Goal: Task Accomplishment & Management: Use online tool/utility

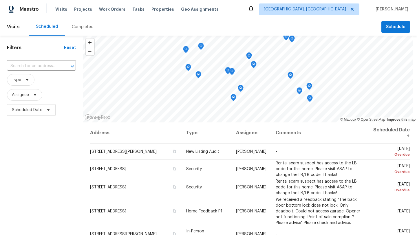
scroll to position [95, 0]
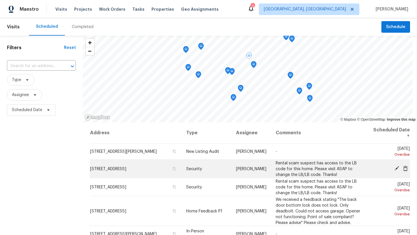
click at [395, 169] on icon at bounding box center [396, 168] width 5 height 5
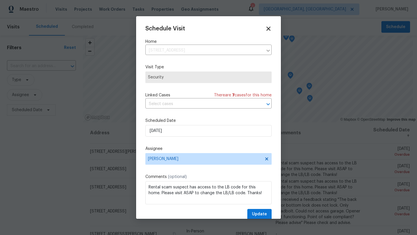
click at [268, 29] on icon at bounding box center [268, 29] width 4 height 4
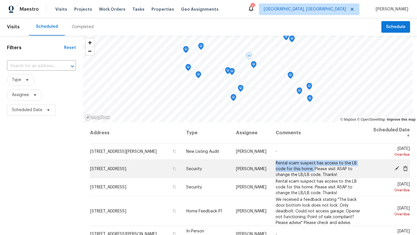
drag, startPoint x: 275, startPoint y: 162, endPoint x: 314, endPoint y: 169, distance: 39.7
click at [314, 169] on td "Rental scam suspect has access to the LB code for this home. Please visit ASAP …" at bounding box center [319, 169] width 96 height 18
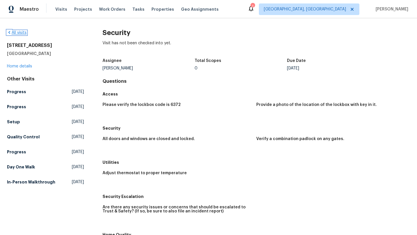
click at [9, 32] on icon at bounding box center [9, 32] width 2 height 3
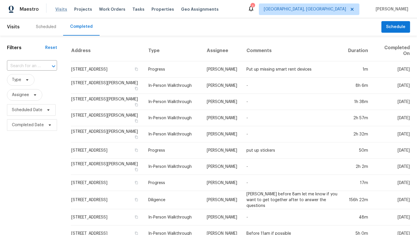
click at [59, 8] on span "Visits" at bounding box center [61, 9] width 12 height 6
click at [59, 10] on span "Visits" at bounding box center [61, 9] width 12 height 6
click at [44, 27] on div "Scheduled" at bounding box center [46, 27] width 20 height 6
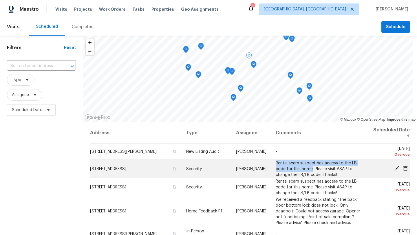
drag, startPoint x: 273, startPoint y: 161, endPoint x: 312, endPoint y: 170, distance: 39.0
click at [312, 170] on td "Rental scam suspect has access to the LB code for this home. Please visit ASAP …" at bounding box center [319, 169] width 96 height 18
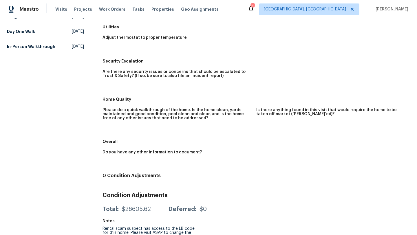
scroll to position [143, 0]
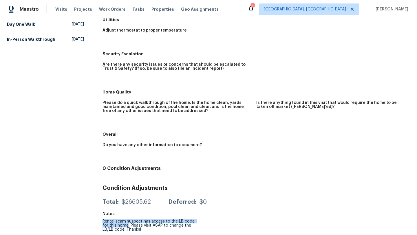
drag, startPoint x: 102, startPoint y: 221, endPoint x: 128, endPoint y: 224, distance: 25.7
click at [128, 224] on div "Rental scam suspect has access to the LB code for this home. Please visit ASAP …" at bounding box center [148, 225] width 92 height 12
copy div "Rental scam suspect has access to the LB code for this home"
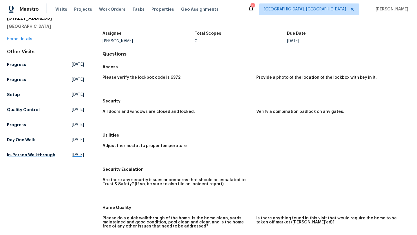
scroll to position [0, 0]
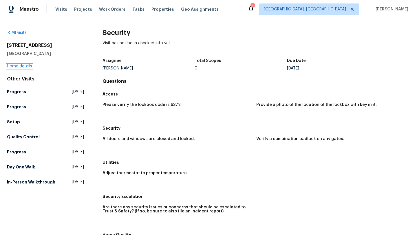
click at [13, 67] on link "Home details" at bounding box center [19, 66] width 25 height 4
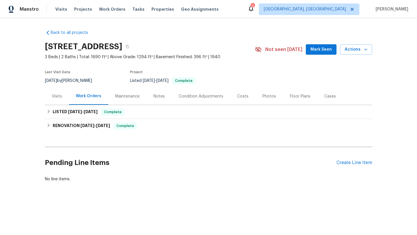
click at [156, 95] on div "Notes" at bounding box center [158, 96] width 11 height 6
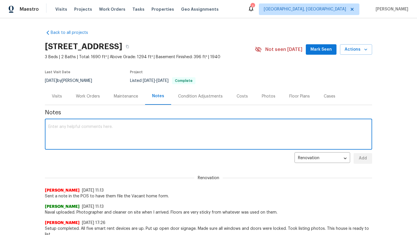
click at [89, 136] on textarea at bounding box center [208, 135] width 320 height 20
paste textarea "Rental scam suspect has access to the LB code for this home"
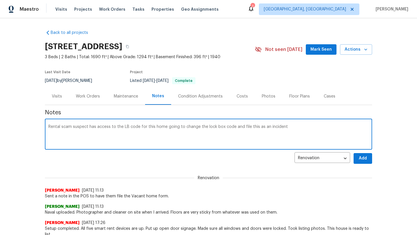
type textarea "Rental scam suspect has access to the LB code for this home going to change the…"
click at [364, 160] on span "Add" at bounding box center [362, 158] width 9 height 7
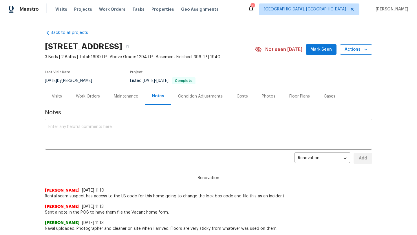
click at [364, 51] on icon "button" at bounding box center [365, 50] width 6 height 6
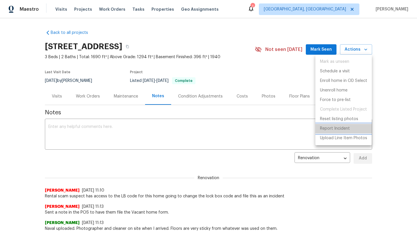
click at [336, 130] on p "Report Incident" at bounding box center [335, 129] width 30 height 6
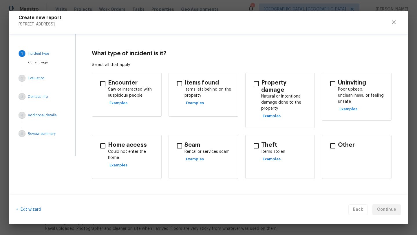
click at [181, 143] on input "checkbox" at bounding box center [179, 146] width 12 height 12
checkbox input "true"
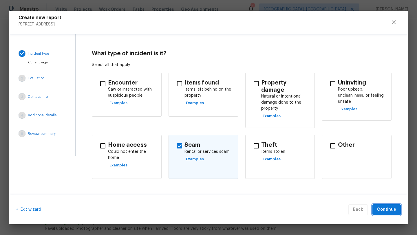
click at [386, 209] on span "Continue" at bounding box center [386, 209] width 19 height 7
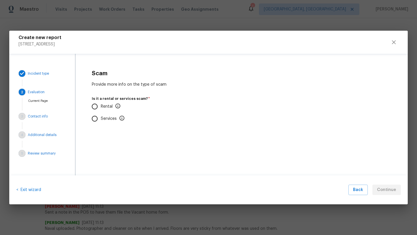
click at [94, 107] on input "Rental" at bounding box center [95, 106] width 12 height 12
radio input "true"
click at [96, 139] on input "No" at bounding box center [95, 141] width 12 height 12
radio input "true"
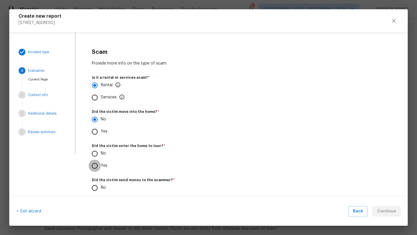
click at [93, 167] on input "Yes" at bounding box center [95, 166] width 12 height 12
radio input "true"
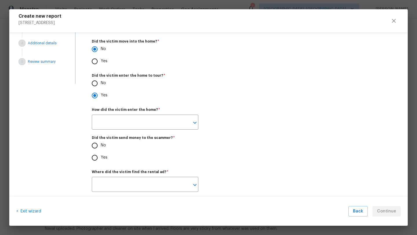
scroll to position [72, 0]
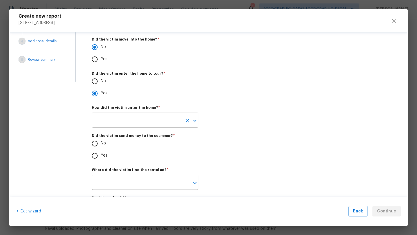
click at [104, 125] on input "text" at bounding box center [137, 121] width 90 height 14
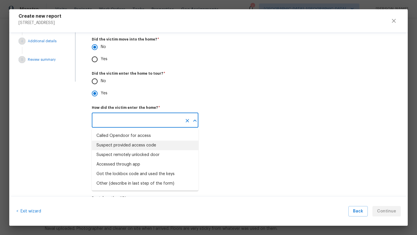
click at [111, 147] on div "Suspect provided access code" at bounding box center [126, 145] width 60 height 6
type input "Suspect provided access code"
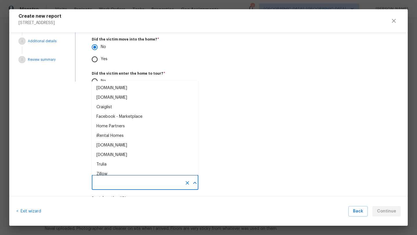
click at [103, 183] on input "text" at bounding box center [137, 183] width 90 height 14
click at [109, 115] on div "Facebook - Marketplace" at bounding box center [119, 117] width 46 height 6
type input "Facebook - Marketplace"
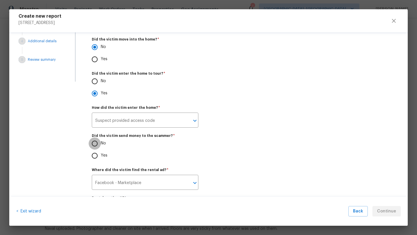
click at [94, 145] on input "No" at bounding box center [95, 143] width 12 height 12
radio input "true"
click at [388, 208] on span "Continue" at bounding box center [386, 211] width 19 height 7
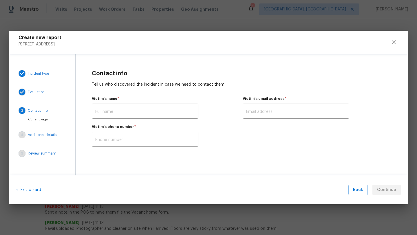
click at [365, 163] on div "Contact info Tell us who discovered the incident in case we need to contact the…" at bounding box center [242, 108] width 332 height 109
click at [393, 40] on icon "close" at bounding box center [393, 42] width 7 height 7
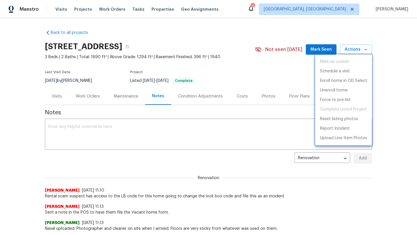
click at [198, 165] on div at bounding box center [208, 117] width 417 height 235
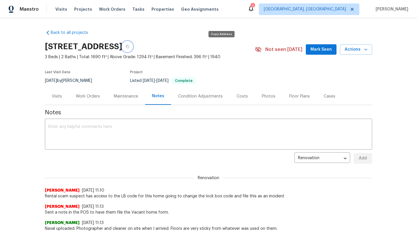
click at [129, 47] on icon "button" at bounding box center [127, 46] width 3 height 3
click at [60, 9] on span "Visits" at bounding box center [61, 9] width 12 height 6
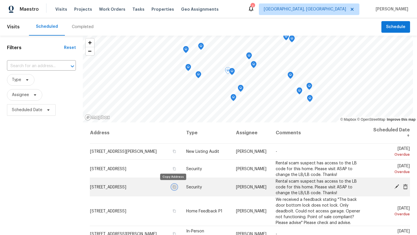
click at [172, 187] on icon "button" at bounding box center [173, 186] width 3 height 3
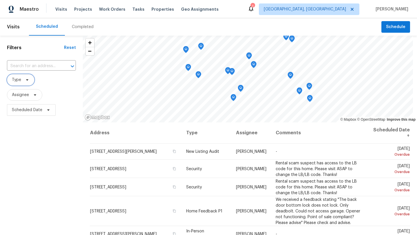
click at [20, 81] on span "Type" at bounding box center [16, 80] width 9 height 6
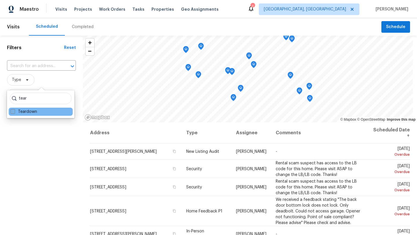
type input "tear"
click at [14, 112] on span at bounding box center [12, 111] width 5 height 5
click at [14, 112] on input "Teardown" at bounding box center [12, 111] width 4 height 4
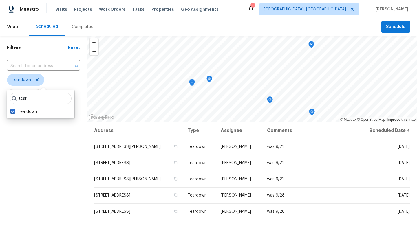
click at [38, 80] on icon at bounding box center [37, 80] width 5 height 5
checkbox input "false"
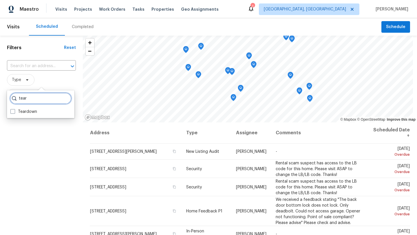
click at [62, 99] on input "tear" at bounding box center [41, 99] width 62 height 12
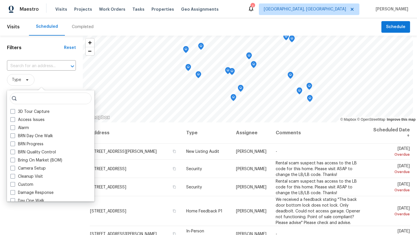
click at [56, 82] on span "Type" at bounding box center [41, 80] width 69 height 12
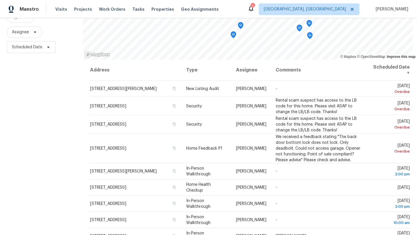
scroll to position [65, 0]
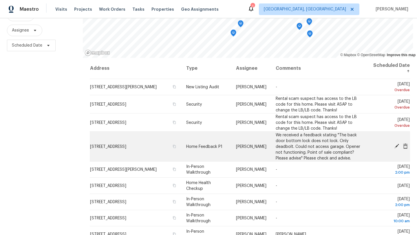
click at [126, 145] on span "754 E 256th St, Euclid, OH 44132" at bounding box center [108, 146] width 36 height 4
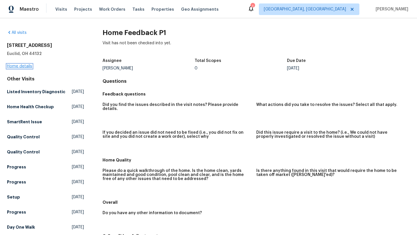
click at [15, 67] on link "Home details" at bounding box center [19, 66] width 25 height 4
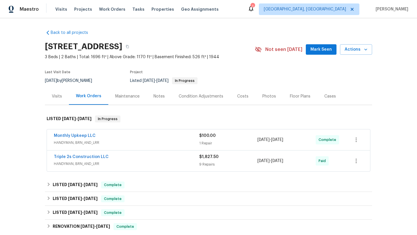
click at [125, 97] on div "Maintenance" at bounding box center [127, 96] width 24 height 6
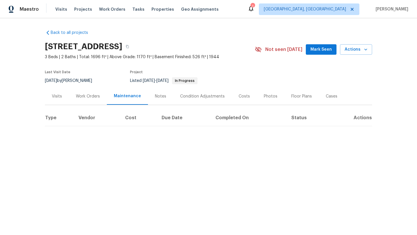
click at [91, 95] on div "Work Orders" at bounding box center [88, 96] width 24 height 6
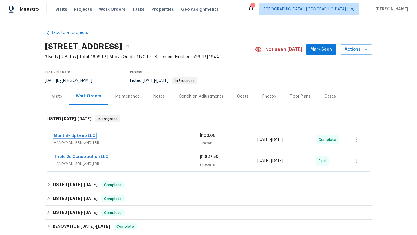
click at [65, 136] on link "Monthly Upkeep LLC" at bounding box center [75, 136] width 42 height 4
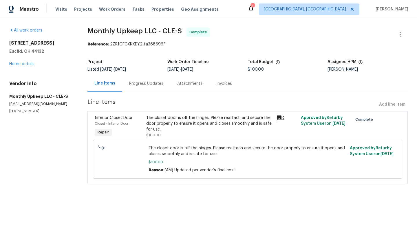
click at [276, 117] on icon at bounding box center [278, 118] width 7 height 7
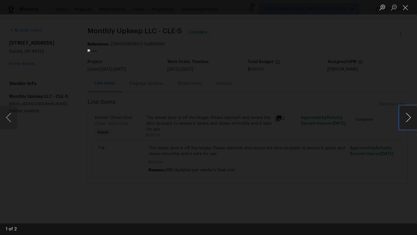
click at [413, 121] on button "Next image" at bounding box center [407, 117] width 17 height 23
click at [404, 9] on button "Close lightbox" at bounding box center [405, 7] width 12 height 10
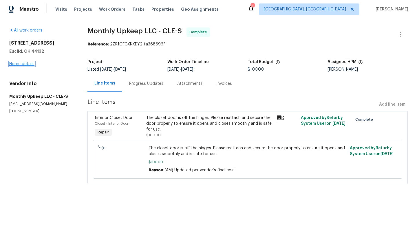
click at [26, 65] on link "Home details" at bounding box center [21, 64] width 25 height 4
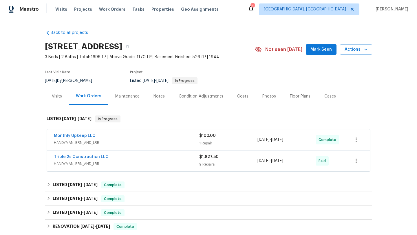
click at [58, 95] on div "Visits" at bounding box center [57, 96] width 10 height 6
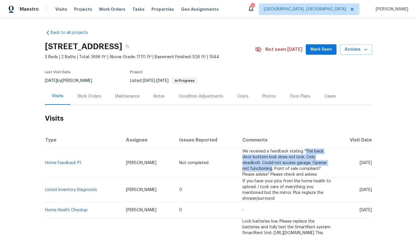
drag, startPoint x: 267, startPoint y: 152, endPoint x: 251, endPoint y: 163, distance: 20.2
click at [251, 163] on span "We received a feedback stating "The back door bottom lock does not lock. Only d…" at bounding box center [284, 162] width 84 height 27
copy span "The back door bottom lock does not lock. Only deadbolt. Could not access garage…"
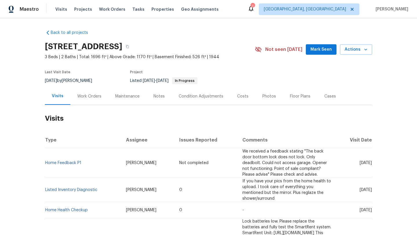
click at [82, 95] on div "Work Orders" at bounding box center [89, 96] width 24 height 6
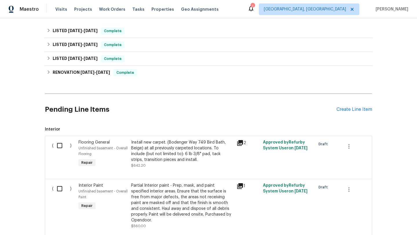
scroll to position [154, 0]
click at [347, 109] on div "Create Line Item" at bounding box center [354, 108] width 36 height 5
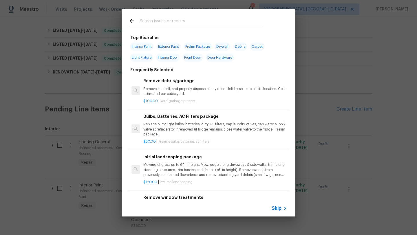
click at [142, 23] on input "text" at bounding box center [200, 21] width 123 height 9
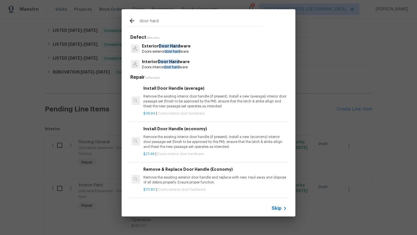
type input "door hard"
click at [183, 179] on p "Remove the exisiting exterior door handle and replace with new. Haul away and d…" at bounding box center [214, 180] width 143 height 10
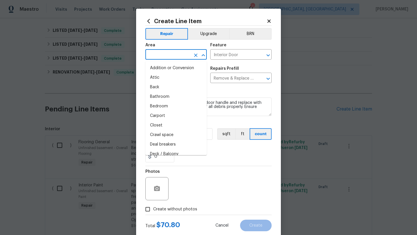
click at [171, 53] on input "text" at bounding box center [167, 55] width 45 height 9
click at [150, 86] on li "Back" at bounding box center [175, 87] width 61 height 10
type input "Back"
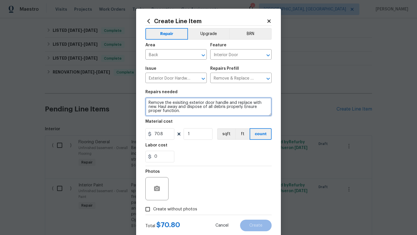
click at [147, 102] on textarea "Remove the exisiting exterior door handle and replace with new. Haul away and d…" at bounding box center [208, 106] width 126 height 19
paste textarea "The back door bottom lock does not lock. Only deadbolt. Could not access garage…"
drag, startPoint x: 148, startPoint y: 108, endPoint x: 242, endPoint y: 106, distance: 94.6
click at [242, 106] on textarea "The back door bottom lock does not lock. Only deadbolt. Could not access garage…" at bounding box center [208, 106] width 126 height 19
type textarea "The back door bottom lock does not lock. Only deadbolt. Remove the exisiting ex…"
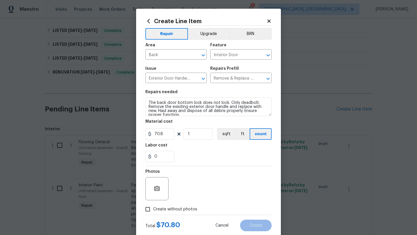
click at [147, 209] on input "Create without photos" at bounding box center [147, 209] width 11 height 11
checkbox input "true"
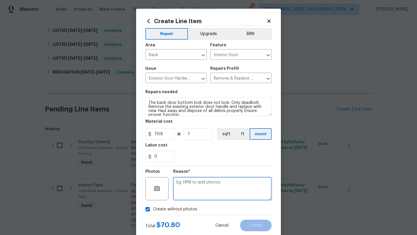
click at [201, 195] on textarea at bounding box center [222, 188] width 98 height 23
type textarea "desk"
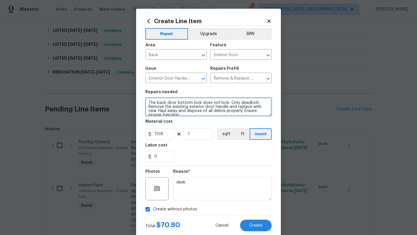
click at [147, 102] on textarea "The back door bottom lock does not lock. Only deadbolt. Remove the exisiting ex…" at bounding box center [208, 106] width 126 height 19
type textarea "Feedback: The back door bottom lock does not lock. Only deadbolt. Remove the ex…"
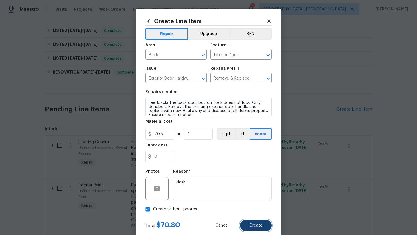
click at [248, 223] on button "Create" at bounding box center [256, 226] width 32 height 12
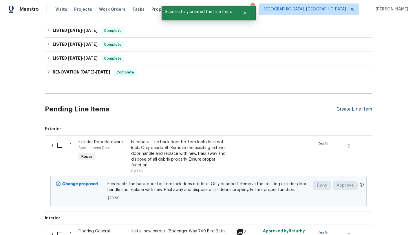
click at [345, 111] on div "Create Line Item" at bounding box center [354, 108] width 36 height 5
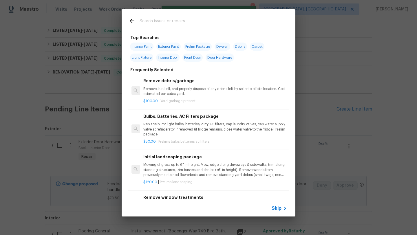
click at [146, 21] on input "text" at bounding box center [200, 21] width 123 height 9
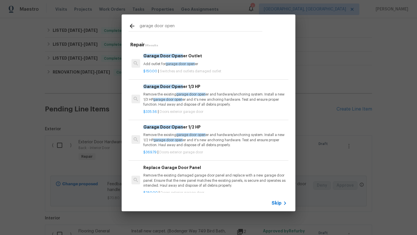
drag, startPoint x: 175, startPoint y: 28, endPoint x: 165, endPoint y: 27, distance: 10.7
click at [165, 27] on input "garage door open" at bounding box center [200, 27] width 123 height 9
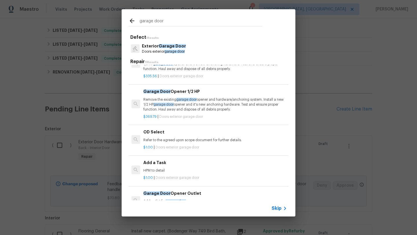
scroll to position [267, 0]
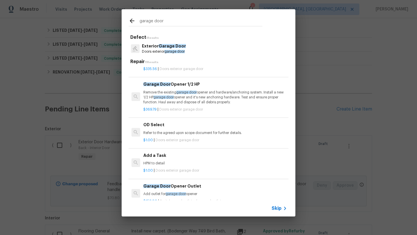
type input "garage door"
click at [159, 164] on p "HPM to detail" at bounding box center [214, 163] width 143 height 5
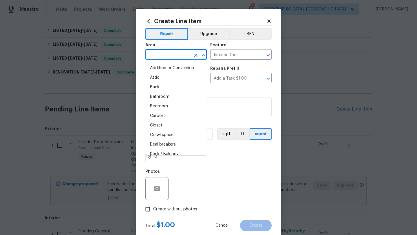
click at [156, 56] on input "text" at bounding box center [167, 55] width 45 height 9
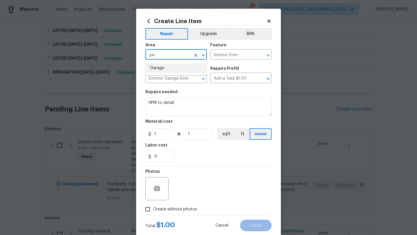
click at [161, 70] on li "Garage" at bounding box center [175, 68] width 61 height 10
type input "Garage"
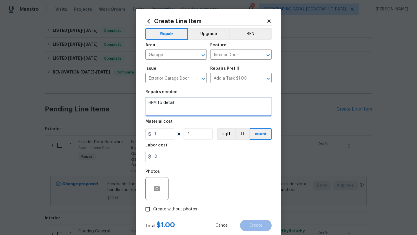
drag, startPoint x: 180, startPoint y: 105, endPoint x: 130, endPoint y: 102, distance: 50.1
click at [130, 102] on div "Create Line Item Repair Upgrade BRN Area Garage ​ Feature Interior Door ​ Issue…" at bounding box center [208, 117] width 417 height 235
paste textarea "The back door bottom lock does not lock. Only deadbolt. Could not access garage…"
drag, startPoint x: 169, startPoint y: 102, endPoint x: 167, endPoint y: 107, distance: 5.4
click at [167, 107] on textarea "Feedback: The back door bottom lock does not lock. Only deadbolt. Could not acc…" at bounding box center [208, 106] width 126 height 19
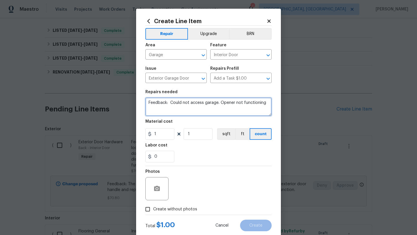
click at [266, 103] on textarea "Feedback: Could not access garage. Opener not functioning" at bounding box center [208, 106] width 126 height 19
type textarea "Feedback: Could not access garage. Opener not functioning. Please assess the si…"
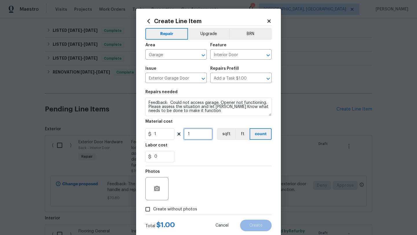
drag, startPoint x: 195, startPoint y: 138, endPoint x: 180, endPoint y: 136, distance: 14.9
click at [180, 136] on div "1 1 sqft ft count" at bounding box center [208, 134] width 126 height 12
type input "50"
click at [149, 208] on input "Create without photos" at bounding box center [147, 209] width 11 height 11
checkbox input "true"
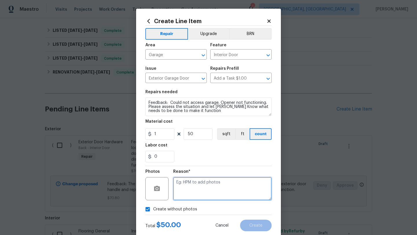
click at [227, 178] on textarea at bounding box center [222, 188] width 98 height 23
type textarea "desk"
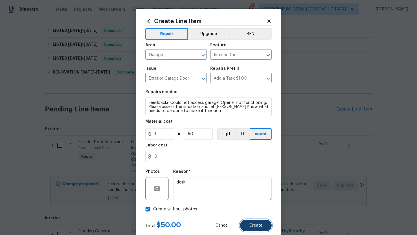
click at [256, 227] on span "Create" at bounding box center [255, 225] width 13 height 4
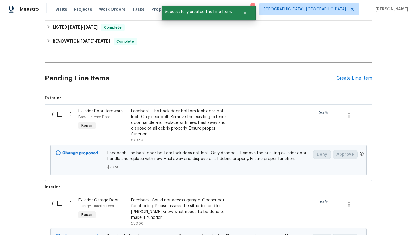
scroll to position [207, 0]
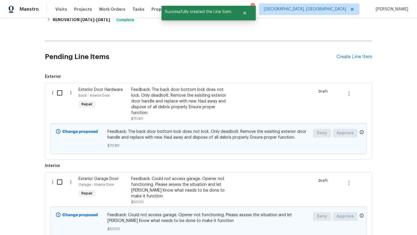
click at [58, 176] on input "checkbox" at bounding box center [62, 182] width 16 height 12
checkbox input "true"
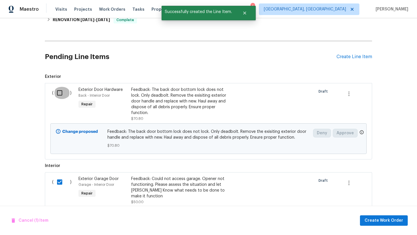
click at [59, 93] on input "checkbox" at bounding box center [62, 93] width 16 height 12
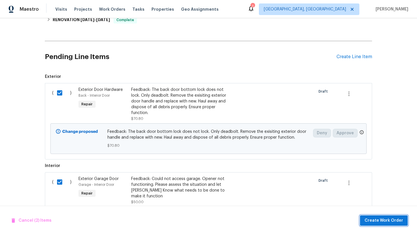
click at [388, 222] on span "Create Work Order" at bounding box center [383, 220] width 38 height 7
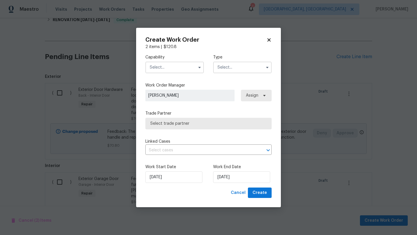
checkbox input "false"
click at [170, 66] on input "text" at bounding box center [174, 68] width 58 height 12
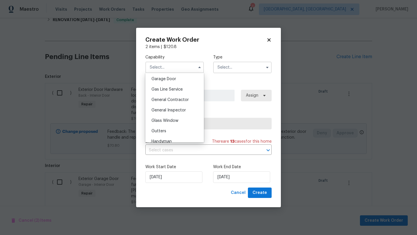
scroll to position [257, 0]
click at [173, 100] on span "General Contractor" at bounding box center [169, 99] width 37 height 4
type input "General Contractor"
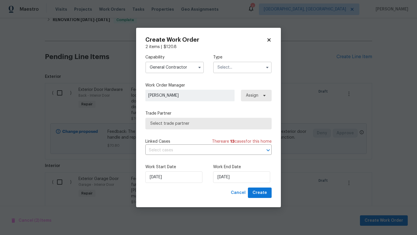
click at [232, 68] on input "text" at bounding box center [242, 68] width 58 height 12
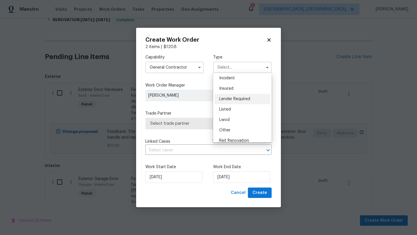
scroll to position [23, 0]
click at [227, 111] on div "Listed" at bounding box center [242, 109] width 56 height 10
type input "Listed"
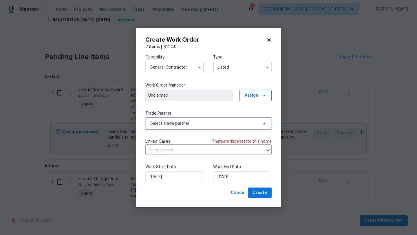
click at [162, 122] on span "Select trade partner" at bounding box center [204, 124] width 108 height 6
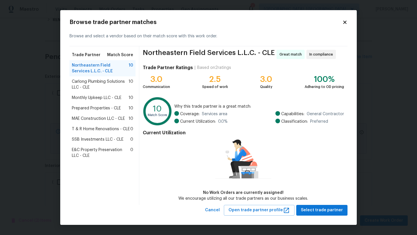
click at [77, 108] on span "Prepared Properties - CLE" at bounding box center [96, 108] width 49 height 6
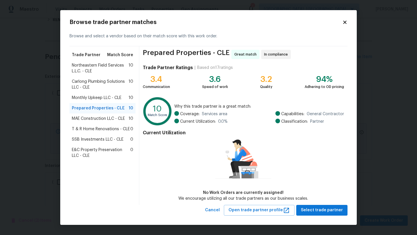
click at [343, 23] on icon at bounding box center [344, 22] width 5 height 5
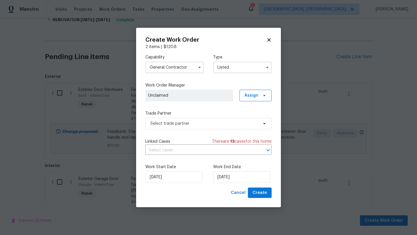
click at [180, 68] on input "General Contractor" at bounding box center [174, 68] width 58 height 12
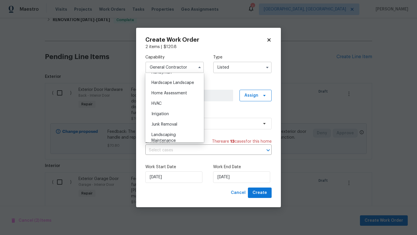
scroll to position [324, 0]
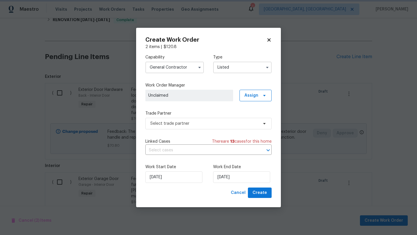
click at [246, 79] on div "Capability General Contractor Agent Appliance Bathtub Resurfacing BRN And Lrr B…" at bounding box center [208, 119] width 126 height 138
click at [168, 124] on span "Select trade partner" at bounding box center [204, 124] width 108 height 6
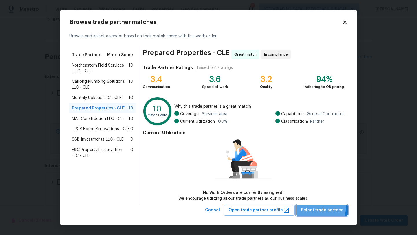
click at [313, 206] on button "Select trade partner" at bounding box center [321, 210] width 51 height 11
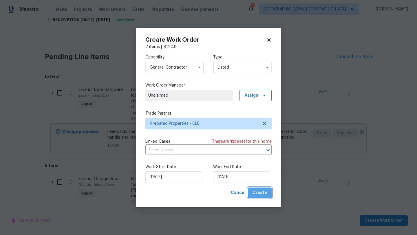
click at [259, 191] on span "Create" at bounding box center [259, 192] width 14 height 7
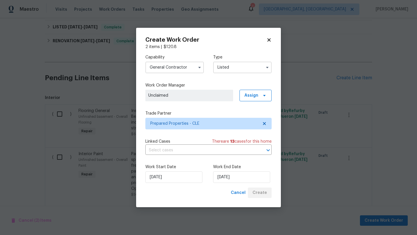
scroll to position [219, 0]
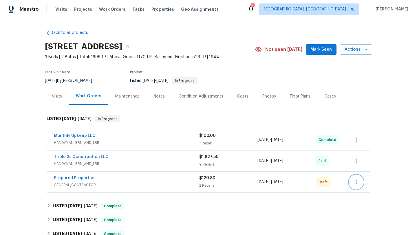
click at [356, 180] on icon "button" at bounding box center [355, 182] width 1 height 5
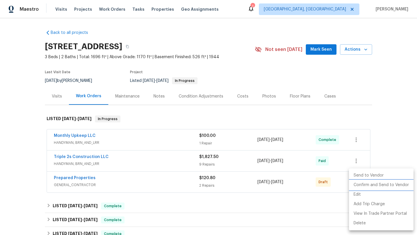
click at [382, 187] on li "Confirm and Send to Vendor" at bounding box center [381, 185] width 65 height 10
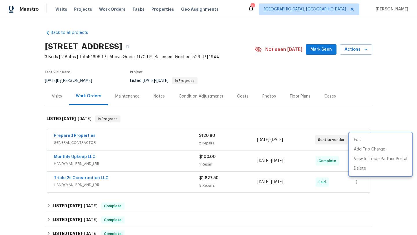
click at [157, 95] on div at bounding box center [208, 117] width 417 height 235
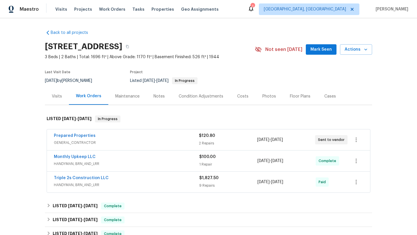
click at [157, 95] on div "Notes" at bounding box center [158, 96] width 11 height 6
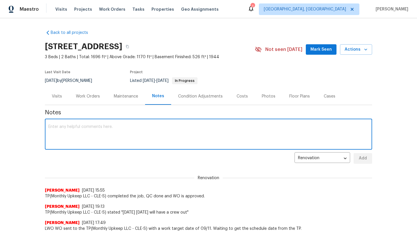
click at [69, 132] on textarea at bounding box center [208, 135] width 320 height 20
paste textarea "The back door bottom lock does not lock. Only deadbolt. Could not access garage…"
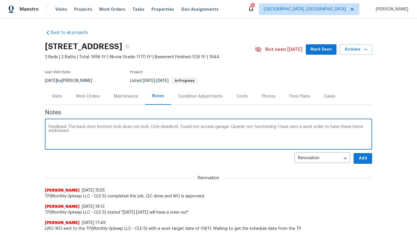
type textarea "Feedback The back door bottom lock does not lock. Only deadbolt. Could not acce…"
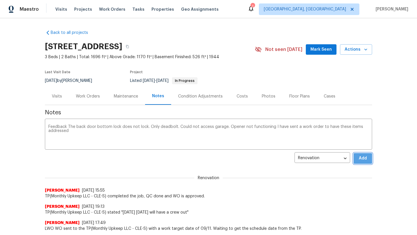
click at [361, 159] on span "Add" at bounding box center [362, 158] width 9 height 7
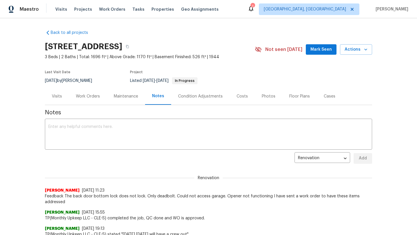
click at [313, 52] on span "Mark Seen" at bounding box center [320, 49] width 21 height 7
click at [52, 97] on div "Visits" at bounding box center [57, 96] width 10 height 6
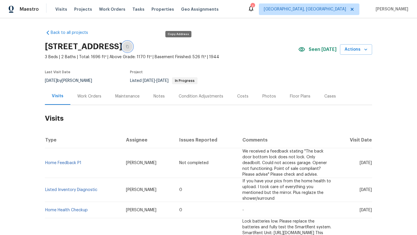
click at [129, 45] on icon "button" at bounding box center [127, 46] width 3 height 3
click at [59, 8] on span "Visits" at bounding box center [61, 9] width 12 height 6
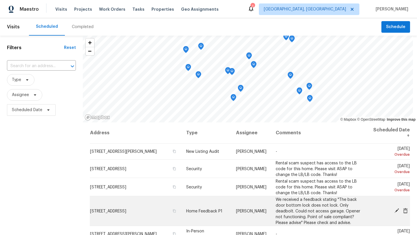
click at [406, 209] on icon at bounding box center [405, 210] width 5 height 5
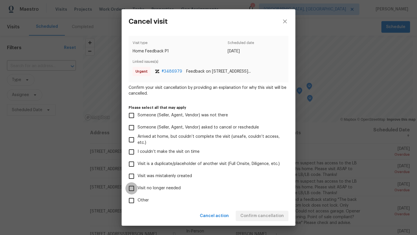
click at [133, 187] on input "Visit no longer needed" at bounding box center [131, 188] width 12 height 12
checkbox input "true"
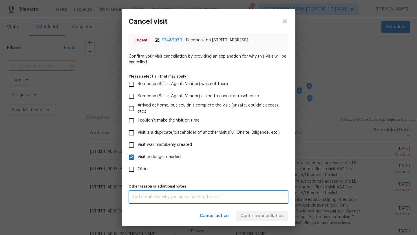
click at [185, 199] on textarea at bounding box center [208, 197] width 153 height 4
type textarea "created work order"
click at [248, 179] on div "Visit type Home Feedback P1 Scheduled date 9/14/2025 Linked issues(s) Urgent # …" at bounding box center [208, 104] width 160 height 199
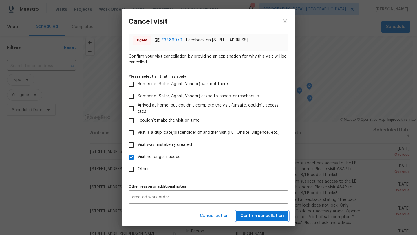
click at [252, 215] on span "Confirm cancellation" at bounding box center [261, 215] width 43 height 7
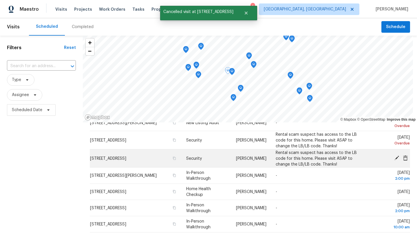
scroll to position [28, 0]
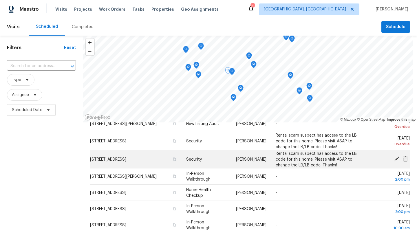
click at [397, 158] on icon at bounding box center [396, 158] width 5 height 5
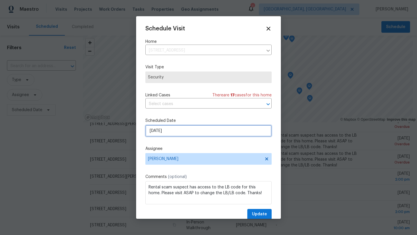
click at [189, 130] on input "[DATE]" at bounding box center [208, 131] width 126 height 12
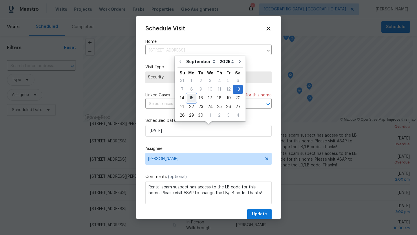
click at [189, 98] on div "15" at bounding box center [191, 98] width 9 height 8
type input "[DATE]"
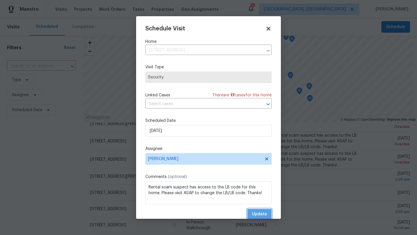
click at [258, 215] on span "Update" at bounding box center [259, 214] width 15 height 7
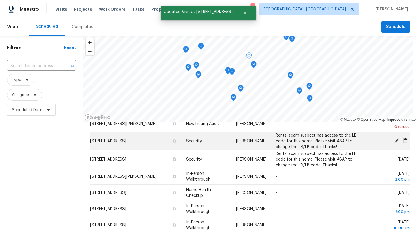
click at [396, 140] on icon at bounding box center [396, 140] width 5 height 5
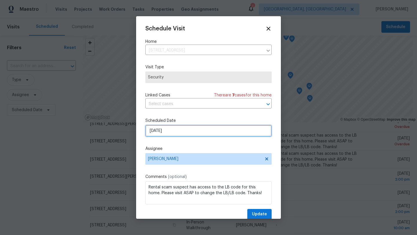
click at [181, 132] on input "[DATE]" at bounding box center [208, 131] width 126 height 12
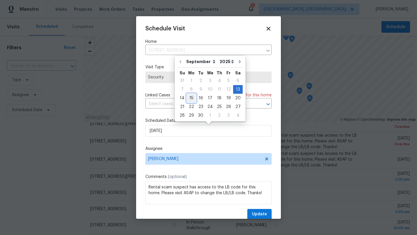
click at [192, 99] on div "15" at bounding box center [191, 98] width 9 height 8
type input "[DATE]"
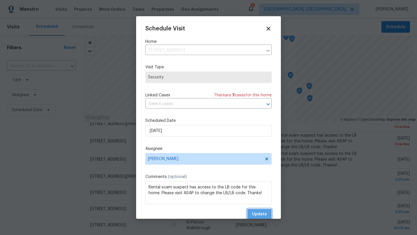
click at [253, 215] on span "Update" at bounding box center [259, 214] width 15 height 7
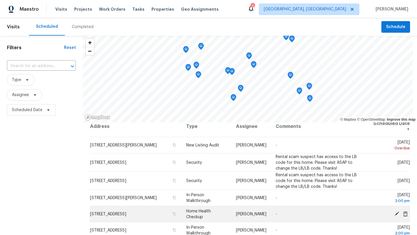
scroll to position [0, 0]
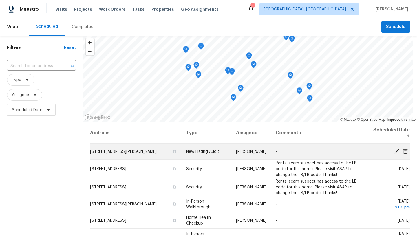
click at [395, 150] on icon at bounding box center [396, 150] width 5 height 5
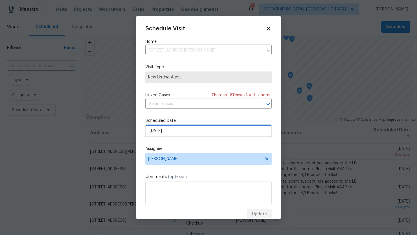
click at [174, 132] on input "[DATE]" at bounding box center [208, 131] width 126 height 12
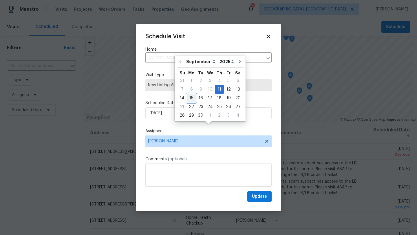
click at [191, 97] on div "15" at bounding box center [191, 98] width 9 height 8
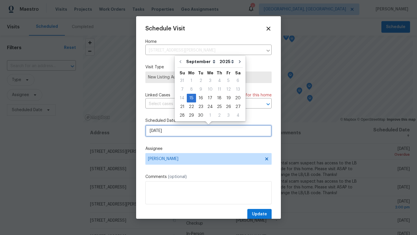
click at [188, 133] on input "[DATE]" at bounding box center [208, 131] width 126 height 12
click at [199, 99] on div "16" at bounding box center [200, 98] width 9 height 8
type input "9/16/2025"
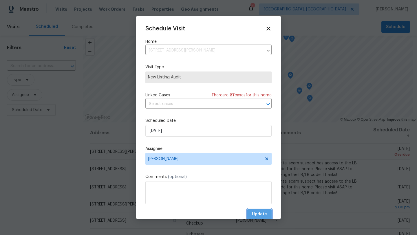
click at [260, 214] on span "Update" at bounding box center [259, 214] width 15 height 7
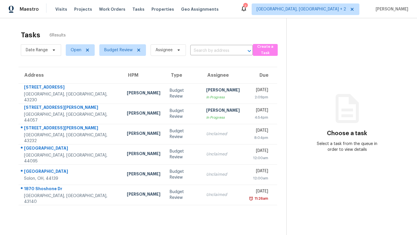
click at [96, 27] on div "Tasks 6 Results Date Range Open Budget Review Assignee ​ Create a Task Address …" at bounding box center [208, 135] width 417 height 235
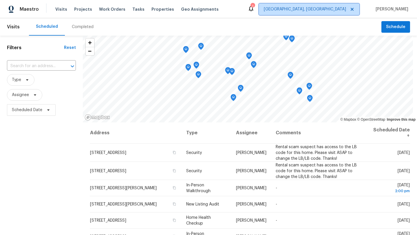
click at [331, 9] on span "[GEOGRAPHIC_DATA], [GEOGRAPHIC_DATA]" at bounding box center [305, 9] width 82 height 6
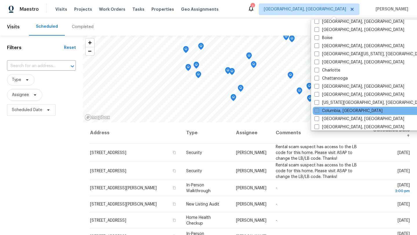
scroll to position [46, 0]
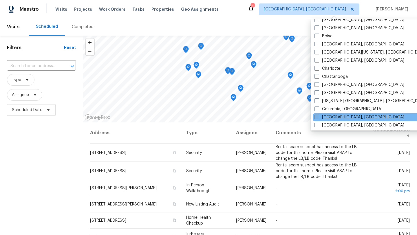
click at [316, 117] on span at bounding box center [316, 117] width 5 height 5
click at [316, 117] on input "Columbus, OH" at bounding box center [316, 116] width 4 height 4
checkbox input "true"
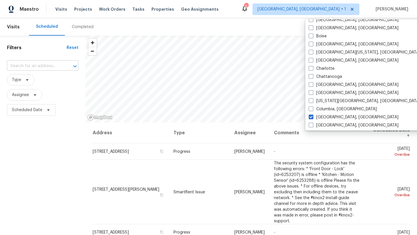
click at [18, 66] on input "text" at bounding box center [34, 66] width 55 height 9
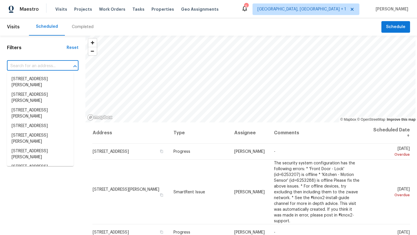
paste input "6741 Bigerton Bnd Canal Winchester"
type input "6741 Bigerton Bnd Canal Winchester"
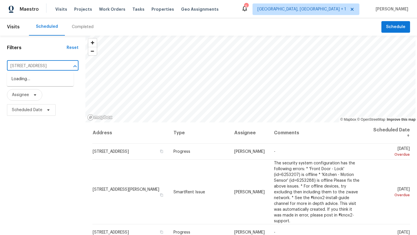
scroll to position [0, 21]
click at [30, 84] on li "6741 Bigerton Bnd, Canal Winchester, OH 43110" at bounding box center [40, 79] width 67 height 10
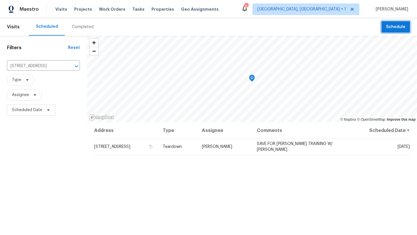
click at [401, 27] on span "Schedule" at bounding box center [395, 26] width 19 height 7
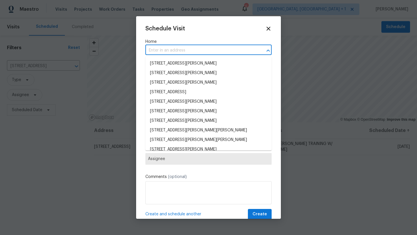
click at [158, 49] on input "text" at bounding box center [200, 50] width 110 height 9
paste input "6741 Bigerton Bnd Canal Winchester"
type input "6741 Bigerton Bnd Canal Winchester"
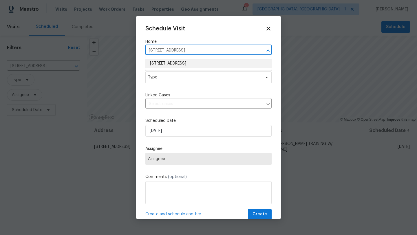
click at [159, 62] on li "6741 Bigerton Bnd, Canal Winchester, OH 43110" at bounding box center [208, 64] width 126 height 10
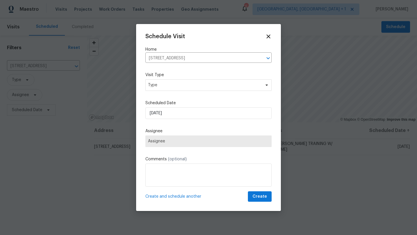
click at [158, 77] on label "Visit Type" at bounding box center [208, 75] width 126 height 6
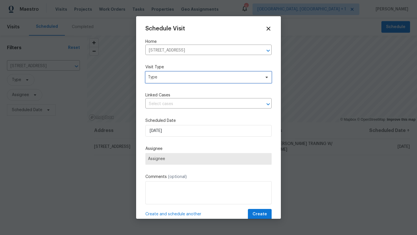
click at [157, 76] on span "Type" at bounding box center [204, 77] width 113 height 6
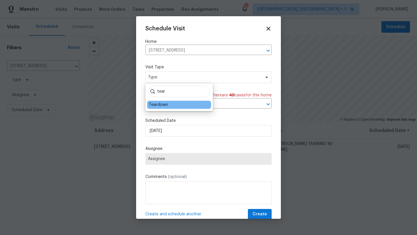
type input "tear"
click at [156, 105] on div "Teardown" at bounding box center [158, 105] width 19 height 6
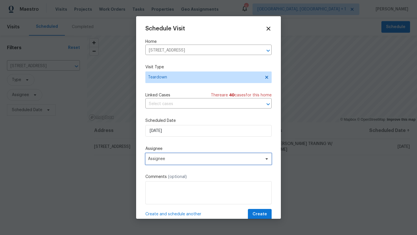
click at [156, 156] on span "Assignee" at bounding box center [208, 159] width 126 height 12
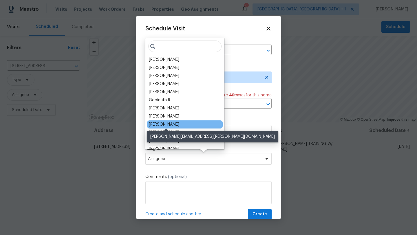
click at [161, 123] on div "[PERSON_NAME]" at bounding box center [164, 124] width 30 height 6
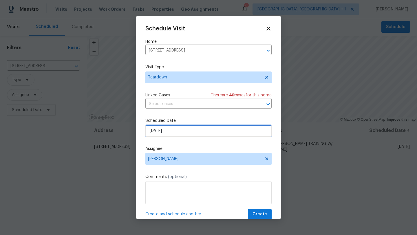
click at [161, 132] on input "[DATE]" at bounding box center [208, 131] width 126 height 12
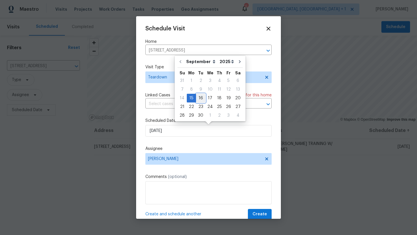
click at [200, 97] on div "16" at bounding box center [200, 98] width 9 height 8
type input "9/16/2025"
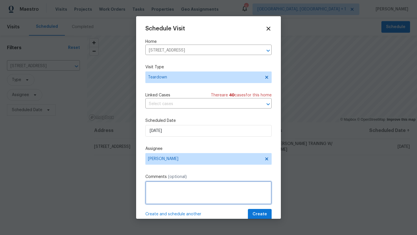
click at [152, 183] on textarea at bounding box center [208, 192] width 126 height 23
type textarea "Tear down Training with Michael"
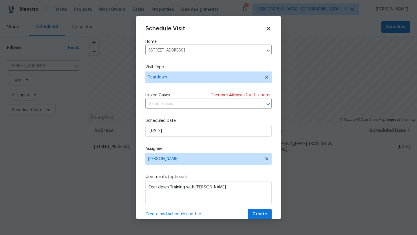
click at [203, 212] on div "Create and schedule another Create" at bounding box center [208, 214] width 126 height 11
click at [258, 212] on span "Create" at bounding box center [259, 214] width 14 height 7
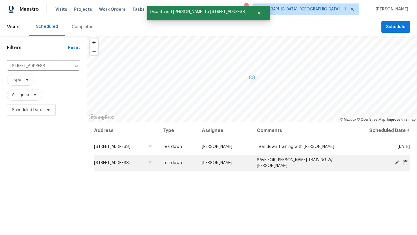
click at [396, 163] on icon at bounding box center [396, 162] width 5 height 5
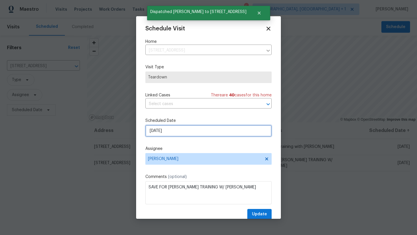
click at [175, 132] on input "9/17/2025" at bounding box center [208, 131] width 126 height 12
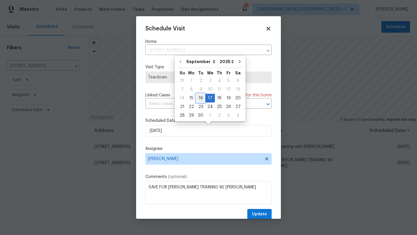
click at [200, 97] on div "16" at bounding box center [200, 98] width 9 height 8
type input "9/16/2025"
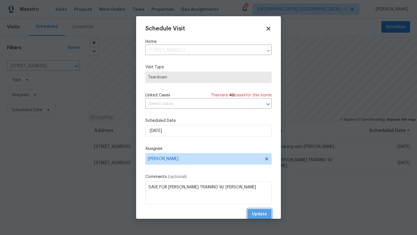
click at [257, 213] on span "Update" at bounding box center [259, 214] width 15 height 7
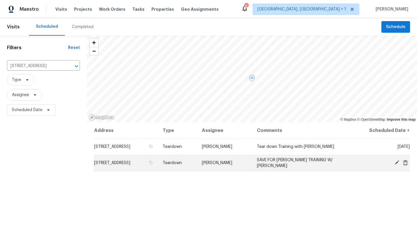
click at [395, 163] on icon at bounding box center [396, 162] width 5 height 5
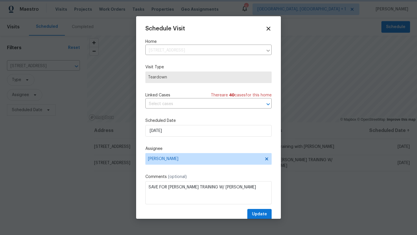
click at [320, 203] on div at bounding box center [208, 117] width 417 height 235
click at [266, 28] on icon at bounding box center [268, 28] width 7 height 7
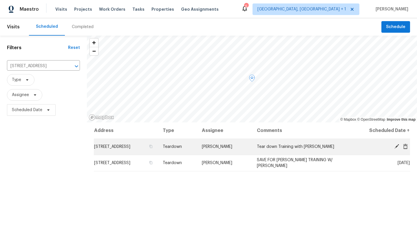
click at [397, 147] on icon at bounding box center [396, 146] width 5 height 5
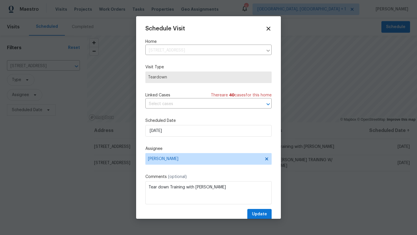
click at [164, 78] on span "Teardown" at bounding box center [208, 77] width 121 height 6
click at [167, 79] on span "Teardown" at bounding box center [208, 77] width 121 height 6
click at [175, 179] on label "Comments (optional)" at bounding box center [208, 177] width 126 height 6
click at [176, 157] on span "[PERSON_NAME]" at bounding box center [204, 158] width 113 height 5
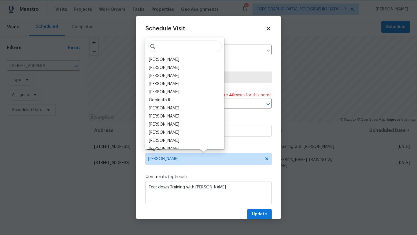
click at [176, 157] on span "[PERSON_NAME]" at bounding box center [204, 158] width 113 height 5
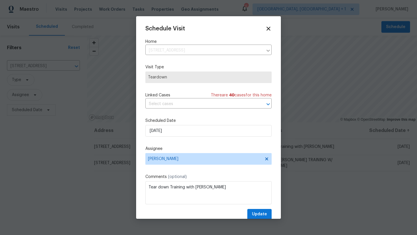
click at [200, 142] on div "Schedule Visit Home 6741 Bigerton Bnd, Canal Winchester, OH 43110 ​ Visit Type …" at bounding box center [208, 122] width 126 height 194
click at [172, 76] on span "Teardown" at bounding box center [208, 77] width 121 height 6
click at [270, 25] on div "Schedule Visit Home 6741 Bigerton Bnd, Canal Winchester, OH 43110 ​ Visit Type …" at bounding box center [208, 117] width 145 height 202
click at [269, 27] on icon at bounding box center [268, 29] width 4 height 4
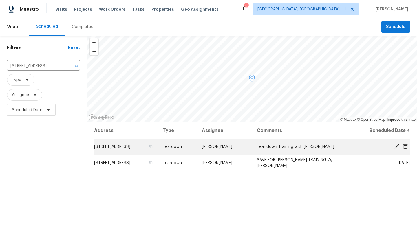
click at [395, 146] on icon at bounding box center [396, 146] width 5 height 5
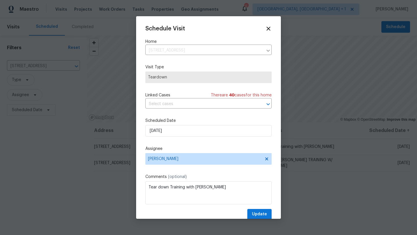
click at [161, 77] on span "Teardown" at bounding box center [208, 77] width 121 height 6
click at [270, 30] on icon at bounding box center [268, 29] width 4 height 4
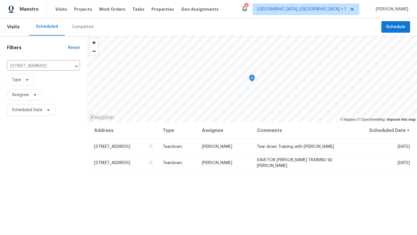
click at [207, 212] on div "Address Type Assignee Comments Scheduled Date ↑ 6741 Bigerton Bnd, Canal Winche…" at bounding box center [252, 216] width 330 height 188
click at [68, 66] on icon "Clear" at bounding box center [69, 66] width 6 height 6
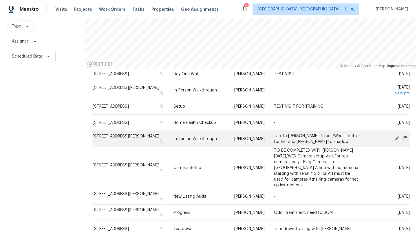
scroll to position [75, 0]
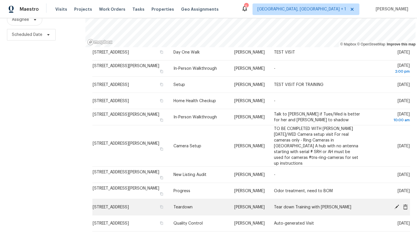
click at [397, 204] on icon at bounding box center [396, 206] width 5 height 5
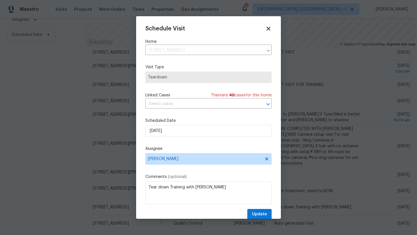
click at [166, 76] on span "Teardown" at bounding box center [208, 77] width 121 height 6
click at [171, 80] on span "Teardown" at bounding box center [208, 77] width 121 height 6
click at [268, 28] on icon at bounding box center [268, 29] width 4 height 4
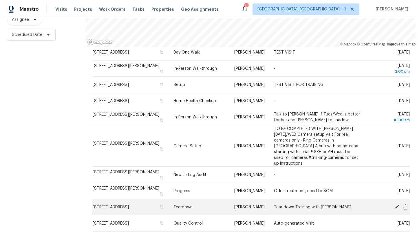
click at [405, 204] on icon at bounding box center [404, 206] width 5 height 5
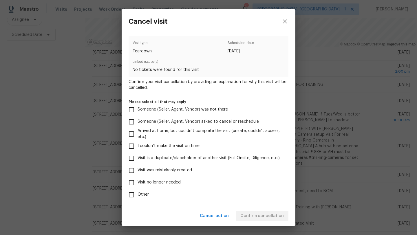
click at [131, 170] on input "Visit was mistakenly created" at bounding box center [131, 170] width 12 height 12
checkbox input "true"
click at [253, 215] on span "Confirm cancellation" at bounding box center [261, 215] width 43 height 7
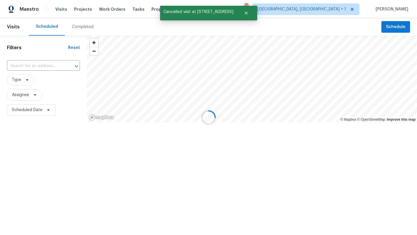
scroll to position [0, 0]
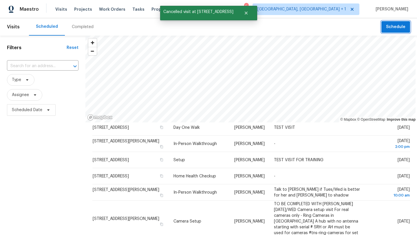
click at [388, 32] on button "Schedule" at bounding box center [395, 27] width 29 height 12
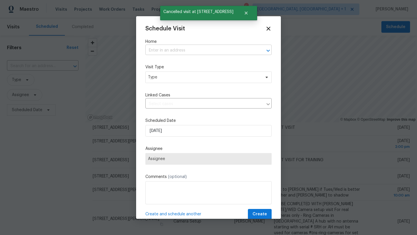
click at [166, 46] on input "text" at bounding box center [200, 50] width 110 height 9
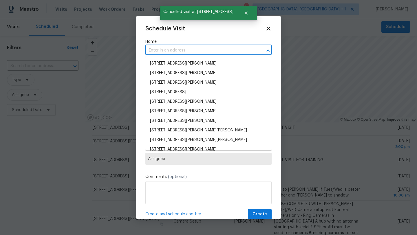
paste input "6741 Bigerton Bnd Canal Winchester"
type input "6741 Bigerton Bnd Canal Winchester"
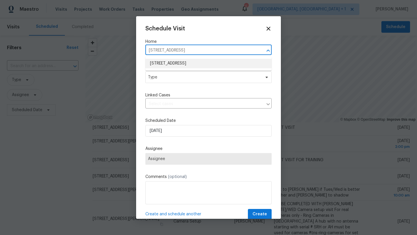
click at [160, 62] on li "6741 Bigerton Bnd, Canal Winchester, OH 43110" at bounding box center [208, 64] width 126 height 10
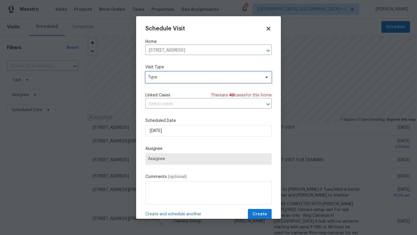
click at [157, 75] on span "Type" at bounding box center [204, 77] width 113 height 6
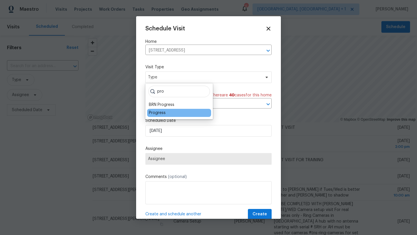
type input "pro"
click at [153, 113] on div "Progress" at bounding box center [157, 113] width 17 height 6
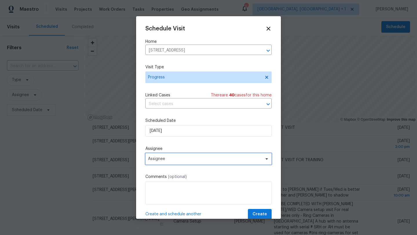
click at [155, 161] on span "Assignee" at bounding box center [204, 158] width 113 height 5
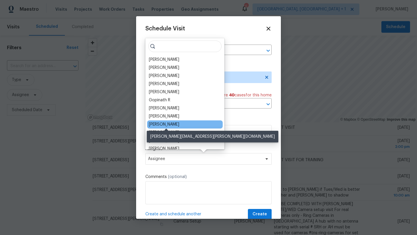
click at [157, 123] on div "[PERSON_NAME]" at bounding box center [164, 124] width 30 height 6
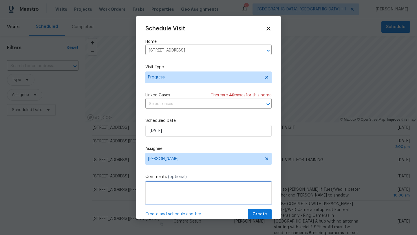
click at [152, 186] on textarea at bounding box center [208, 192] width 126 height 23
type textarea "Teardown Training with Michael"
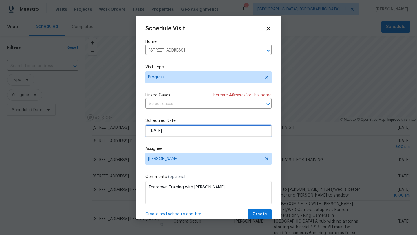
click at [156, 133] on input "[DATE]" at bounding box center [208, 131] width 126 height 12
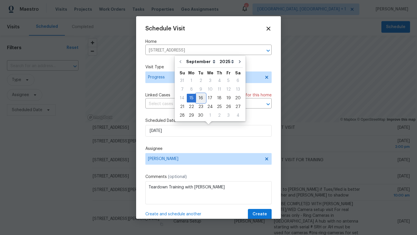
click at [198, 98] on div "16" at bounding box center [200, 98] width 9 height 8
type input "9/16/2025"
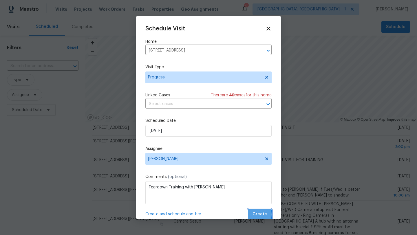
click at [257, 215] on span "Create" at bounding box center [259, 214] width 14 height 7
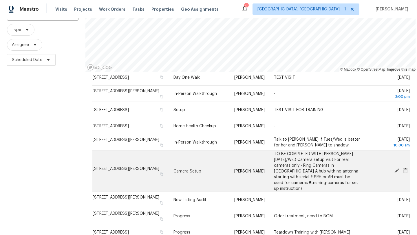
scroll to position [75, 0]
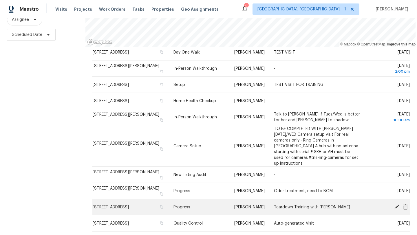
click at [397, 204] on icon at bounding box center [396, 206] width 5 height 5
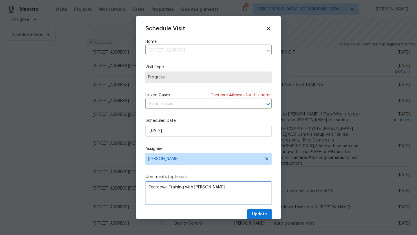
click at [216, 187] on textarea "Teardown Training with Michael" at bounding box center [208, 192] width 126 height 23
click at [184, 188] on textarea "Teardown Training with Michael" at bounding box center [208, 192] width 126 height 23
type textarea "Teardown Training Also do a Nav AI video with Michael"
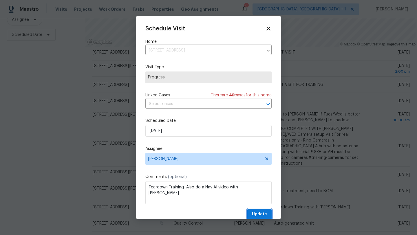
click at [259, 215] on span "Update" at bounding box center [259, 214] width 15 height 7
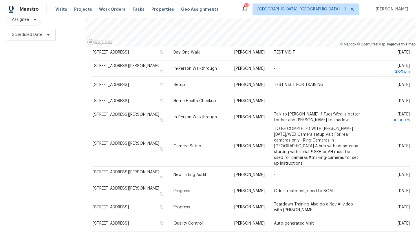
scroll to position [0, 0]
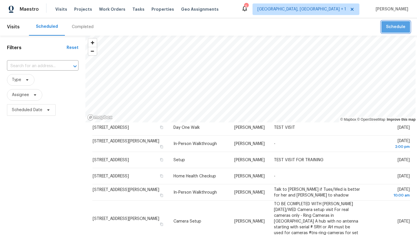
click at [399, 26] on span "Schedule" at bounding box center [395, 26] width 19 height 7
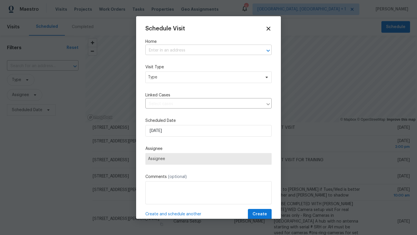
click at [152, 53] on input "text" at bounding box center [200, 50] width 110 height 9
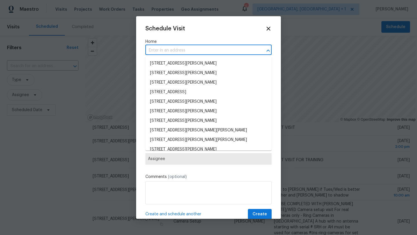
paste input "264 Lawrence Ave"
type input "264 Lawrence Ave"
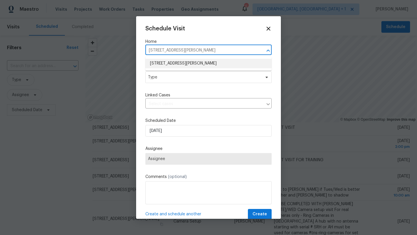
click at [163, 65] on li "264 Lawrence Ave, Columbus, OH 43228" at bounding box center [208, 64] width 126 height 10
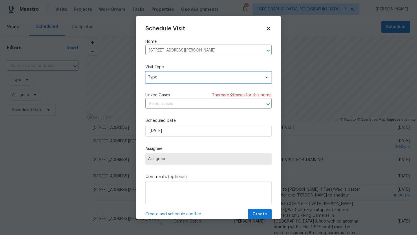
click at [181, 76] on span "Type" at bounding box center [204, 77] width 113 height 6
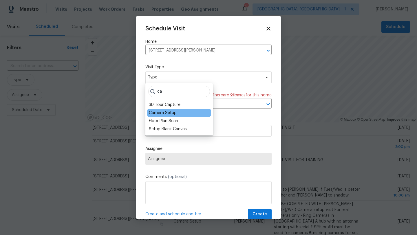
type input "ca"
click at [180, 112] on div "Camera Setup" at bounding box center [179, 113] width 64 height 8
click at [162, 112] on div "Camera Setup" at bounding box center [163, 113] width 28 height 6
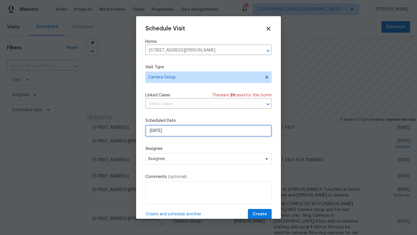
click at [167, 132] on input "[DATE]" at bounding box center [208, 131] width 126 height 12
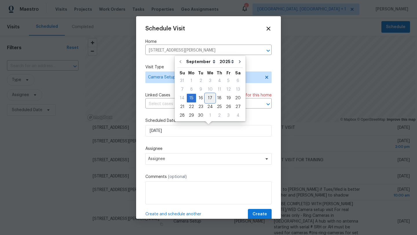
click at [208, 97] on div "17" at bounding box center [210, 98] width 10 height 8
type input "9/17/2025"
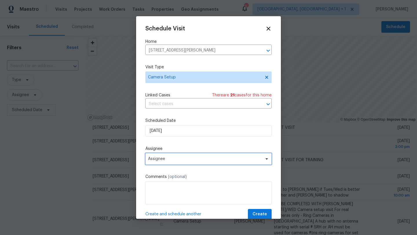
click at [167, 156] on span "Assignee" at bounding box center [208, 159] width 126 height 12
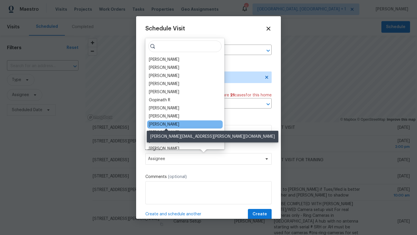
click at [170, 125] on div "[PERSON_NAME]" at bounding box center [164, 124] width 30 height 6
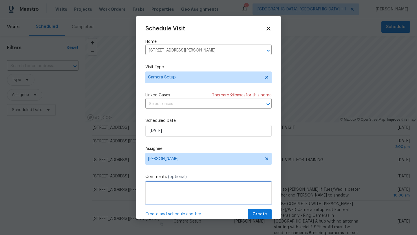
click at [153, 187] on textarea at bounding box center [208, 192] width 126 height 23
type textarea "G"
type textarea "Training on how to set up camera with Dennis and Michael"
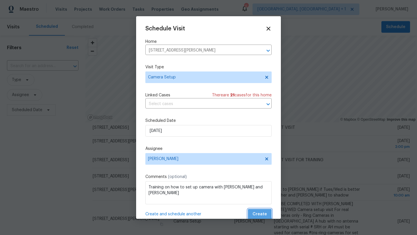
click at [260, 213] on span "Create" at bounding box center [259, 214] width 14 height 7
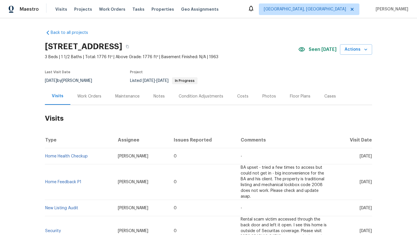
click at [89, 96] on div "Work Orders" at bounding box center [89, 96] width 24 height 6
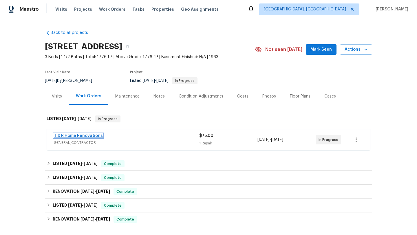
click at [89, 135] on link "T & R Home Renovations" at bounding box center [78, 136] width 49 height 4
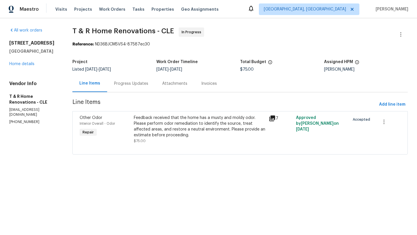
click at [175, 128] on div "Feedback received that the home has a musty and moldy odor. Please perform odor…" at bounding box center [200, 126] width 132 height 23
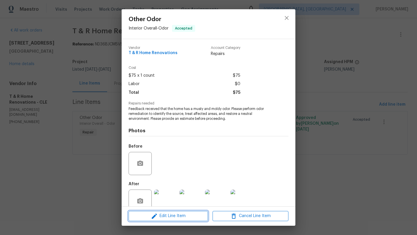
click at [153, 218] on icon "button" at bounding box center [154, 216] width 7 height 7
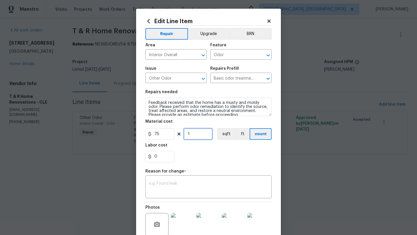
drag, startPoint x: 194, startPoint y: 137, endPoint x: 186, endPoint y: 136, distance: 7.9
click at [186, 136] on input "1" at bounding box center [197, 134] width 29 height 12
type input "2"
click at [217, 154] on div "0" at bounding box center [208, 157] width 126 height 12
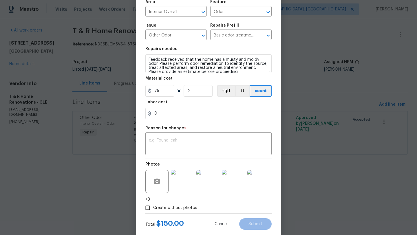
scroll to position [48, 0]
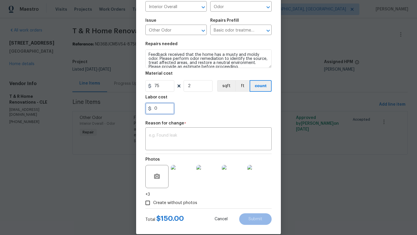
drag, startPoint x: 160, startPoint y: 110, endPoint x: 140, endPoint y: 110, distance: 19.7
click at [140, 110] on div "Edit Line Item Repair Upgrade BRN Area Interior Overall ​ Feature Odor ​ Issue …" at bounding box center [208, 97] width 145 height 273
type input "200"
click at [167, 141] on textarea at bounding box center [208, 139] width 119 height 12
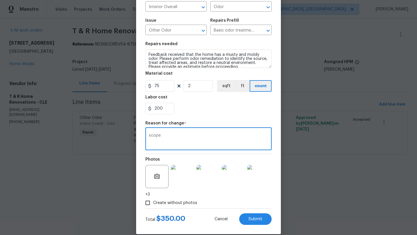
type textarea "scope"
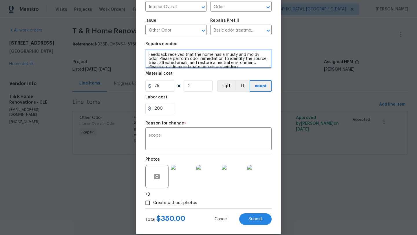
click at [229, 66] on textarea "Feedback received that the home has a musty and moldy odor. Please perform odor…" at bounding box center [208, 58] width 126 height 19
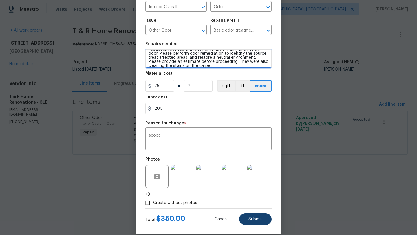
type textarea "Feedback received that the home has a musty and moldy odor. Please perform odor…"
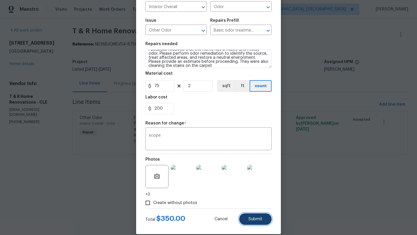
click at [253, 220] on span "Submit" at bounding box center [255, 219] width 14 height 4
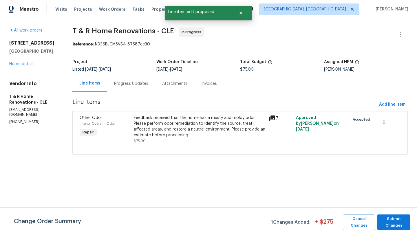
scroll to position [0, 0]
click at [386, 226] on span "Submit Changes" at bounding box center [393, 222] width 27 height 13
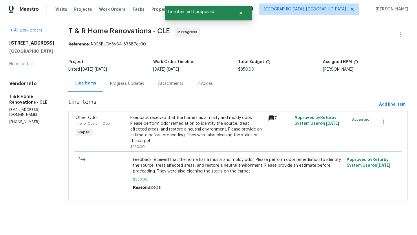
click at [186, 132] on div "Feedback received that the home has a musty and moldy odor. Please perform odor…" at bounding box center [196, 129] width 133 height 29
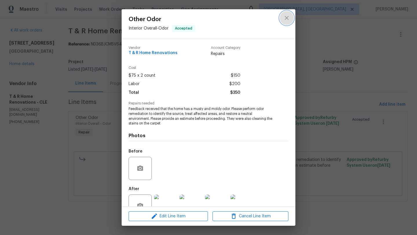
click at [285, 16] on icon "close" at bounding box center [286, 18] width 4 height 4
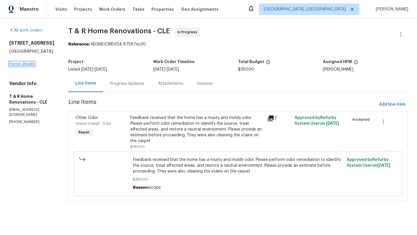
click at [31, 65] on link "Home details" at bounding box center [21, 64] width 25 height 4
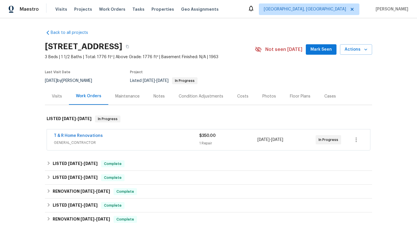
click at [318, 51] on span "Mark Seen" at bounding box center [320, 49] width 21 height 7
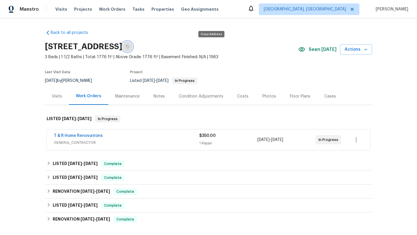
click at [129, 45] on icon "button" at bounding box center [127, 46] width 3 height 3
click at [129, 46] on icon "button" at bounding box center [127, 46] width 3 height 3
click at [80, 137] on link "T & R Home Renovations" at bounding box center [78, 136] width 49 height 4
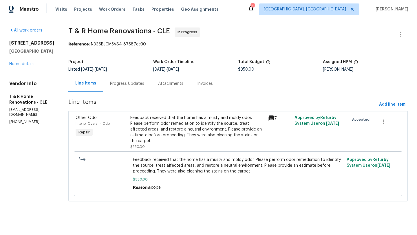
click at [273, 118] on icon at bounding box center [271, 118] width 6 height 6
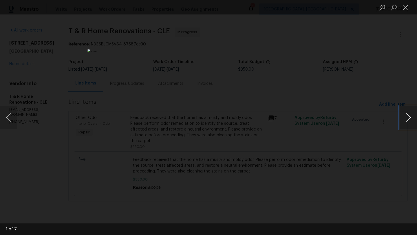
click at [410, 121] on button "Next image" at bounding box center [407, 117] width 17 height 23
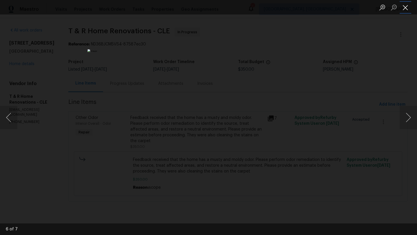
click at [405, 6] on button "Close lightbox" at bounding box center [405, 7] width 12 height 10
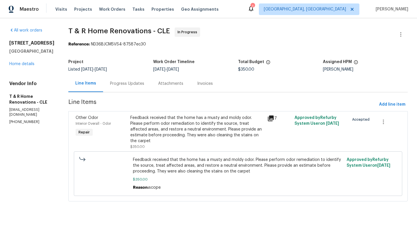
click at [152, 165] on span "Feedback received that the home has a musty and moldy odor. Please perform odor…" at bounding box center [238, 165] width 210 height 17
click at [154, 128] on div "Feedback received that the home has a musty and moldy odor. Please perform odor…" at bounding box center [196, 129] width 133 height 29
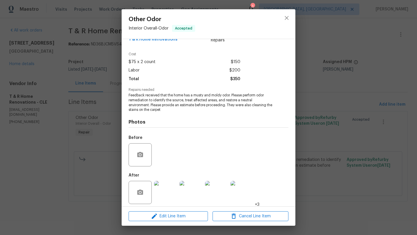
scroll to position [17, 0]
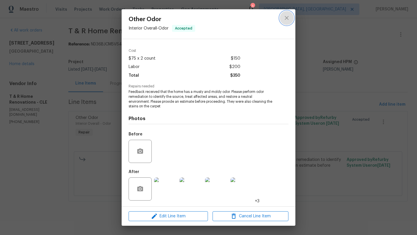
click at [289, 17] on icon "close" at bounding box center [286, 17] width 7 height 7
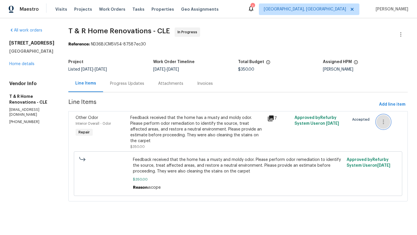
click at [385, 122] on icon "button" at bounding box center [383, 121] width 7 height 7
click at [23, 62] on div at bounding box center [208, 117] width 417 height 235
click at [23, 62] on link "Home details" at bounding box center [21, 64] width 25 height 4
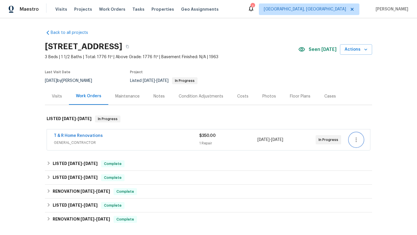
click at [357, 140] on icon "button" at bounding box center [355, 139] width 7 height 7
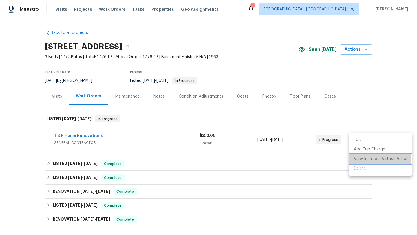
click at [360, 160] on li "View In Trade Partner Portal" at bounding box center [380, 159] width 62 height 10
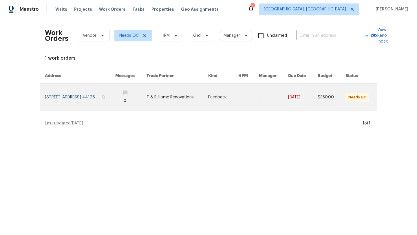
click at [79, 93] on link at bounding box center [80, 97] width 70 height 27
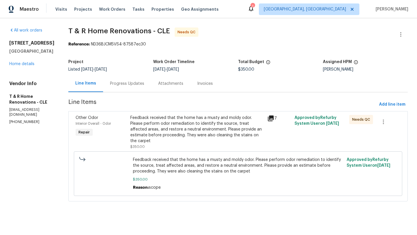
click at [173, 129] on div "Feedback received that the home has a musty and moldy odor. Please perform odor…" at bounding box center [196, 129] width 133 height 29
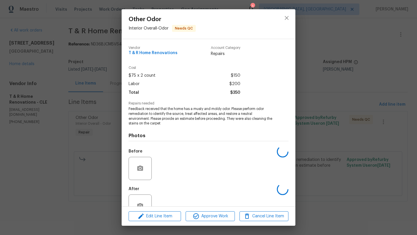
click at [169, 124] on span "Feedback received that the home has a musty and moldy odor. Please perform odor…" at bounding box center [200, 115] width 144 height 19
click at [211, 214] on span "Approve Work" at bounding box center [209, 216] width 45 height 7
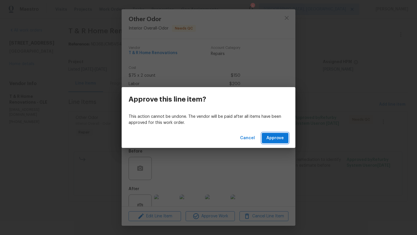
click at [275, 139] on span "Approve" at bounding box center [274, 138] width 17 height 7
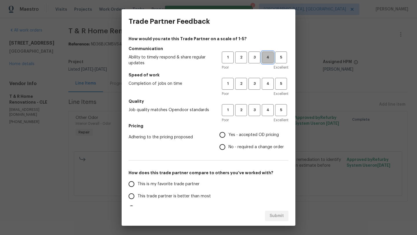
click at [268, 57] on span "4" at bounding box center [267, 57] width 11 height 7
click at [269, 84] on span "4" at bounding box center [267, 83] width 11 height 7
click at [266, 110] on span "4" at bounding box center [267, 110] width 11 height 7
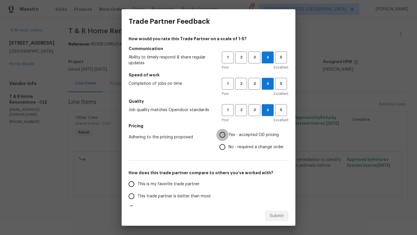
click at [220, 134] on input "Yes - accepted OD pricing" at bounding box center [222, 135] width 12 height 12
radio input "true"
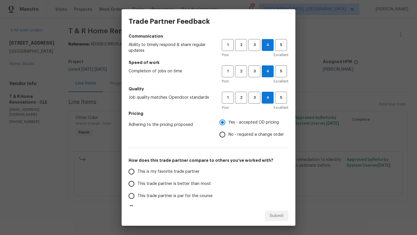
scroll to position [13, 0]
click at [165, 197] on span "This trade partner is par for the course" at bounding box center [174, 196] width 75 height 6
click at [137, 197] on input "This trade partner is par for the course" at bounding box center [131, 195] width 12 height 12
radio input "false"
click at [166, 185] on span "This trade partner is better than most" at bounding box center [173, 184] width 73 height 6
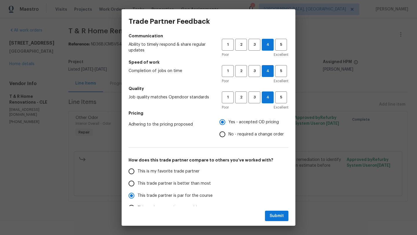
click at [137, 185] on input "This trade partner is better than most" at bounding box center [131, 183] width 12 height 12
click at [277, 215] on span "Submit" at bounding box center [276, 215] width 14 height 7
radio input "true"
